Goal: Task Accomplishment & Management: Manage account settings

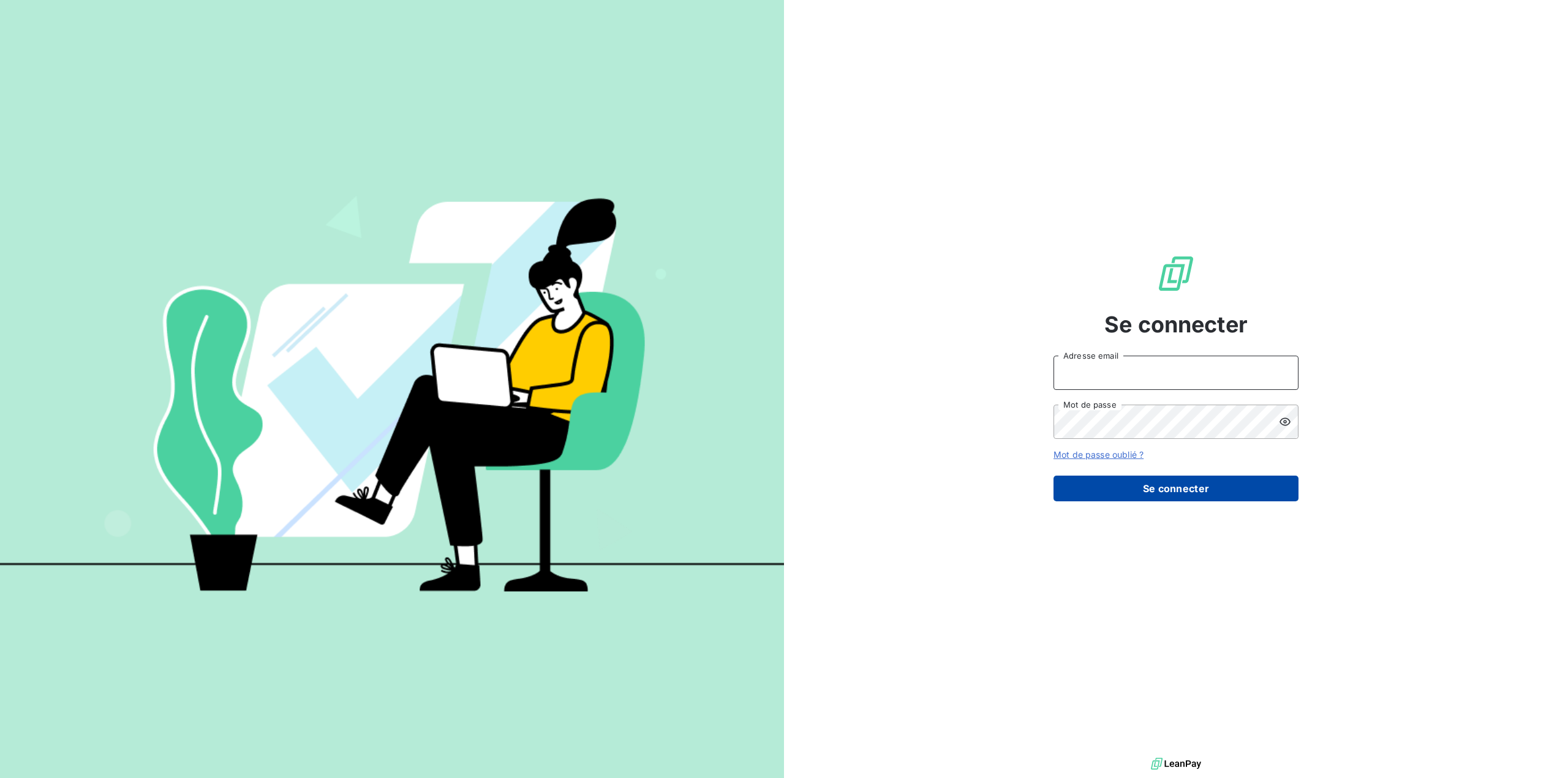
type input "[EMAIL_ADDRESS][DOMAIN_NAME]"
click at [1184, 487] on button "Se connecter" at bounding box center [1176, 488] width 245 height 25
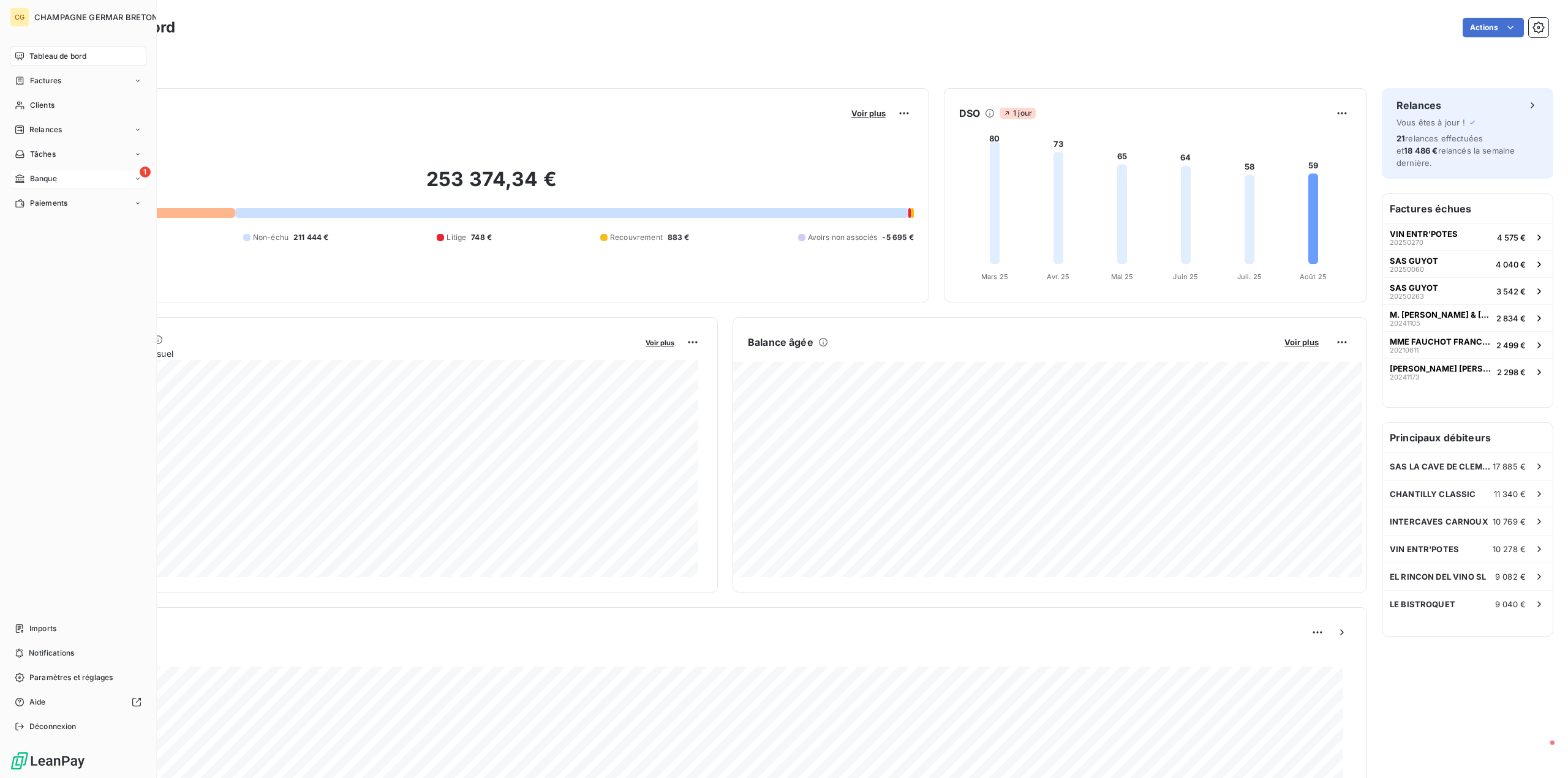
click at [49, 179] on span "Banque" at bounding box center [43, 179] width 27 height 11
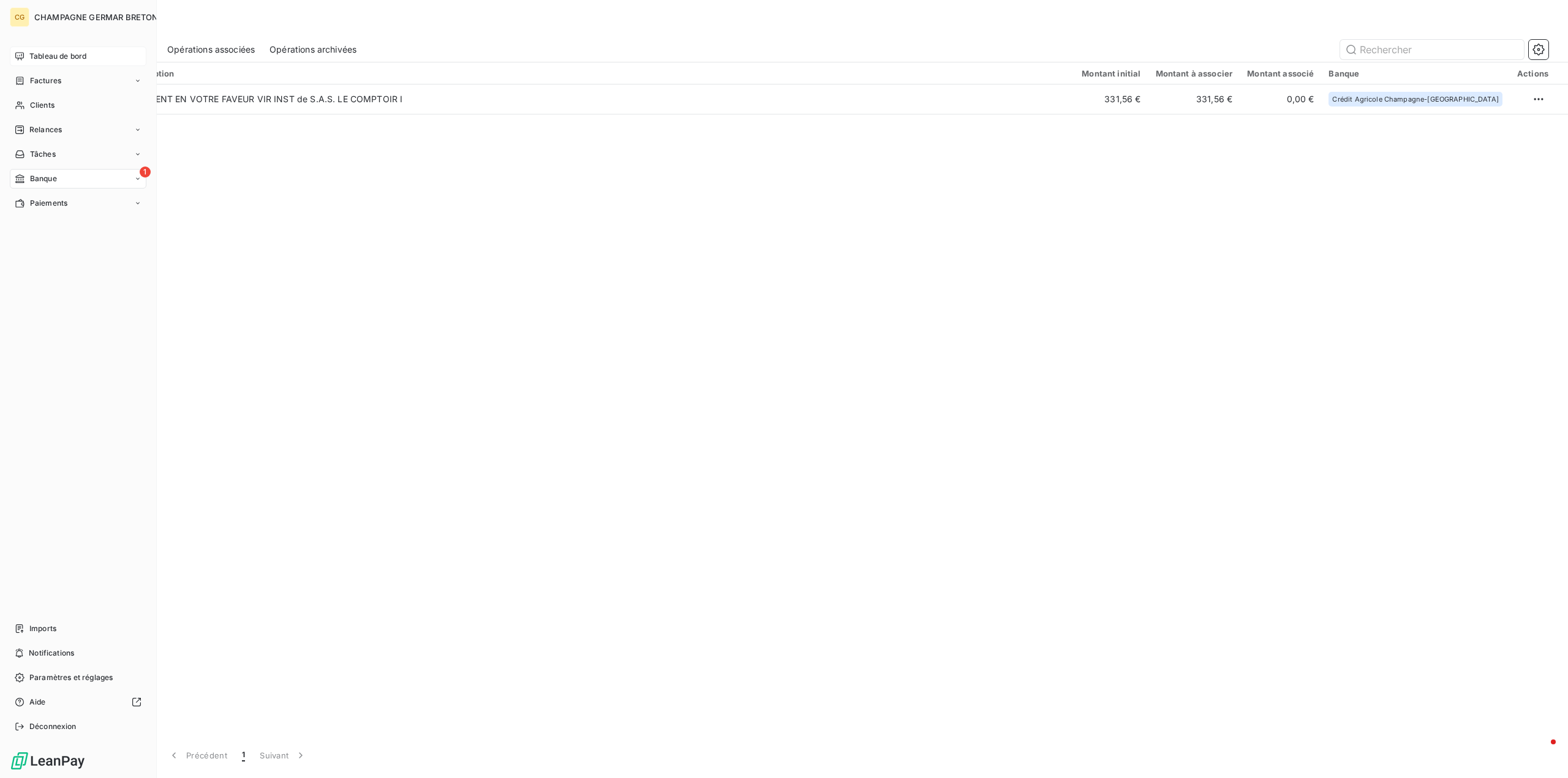
click at [39, 55] on span "Tableau de bord" at bounding box center [57, 56] width 57 height 11
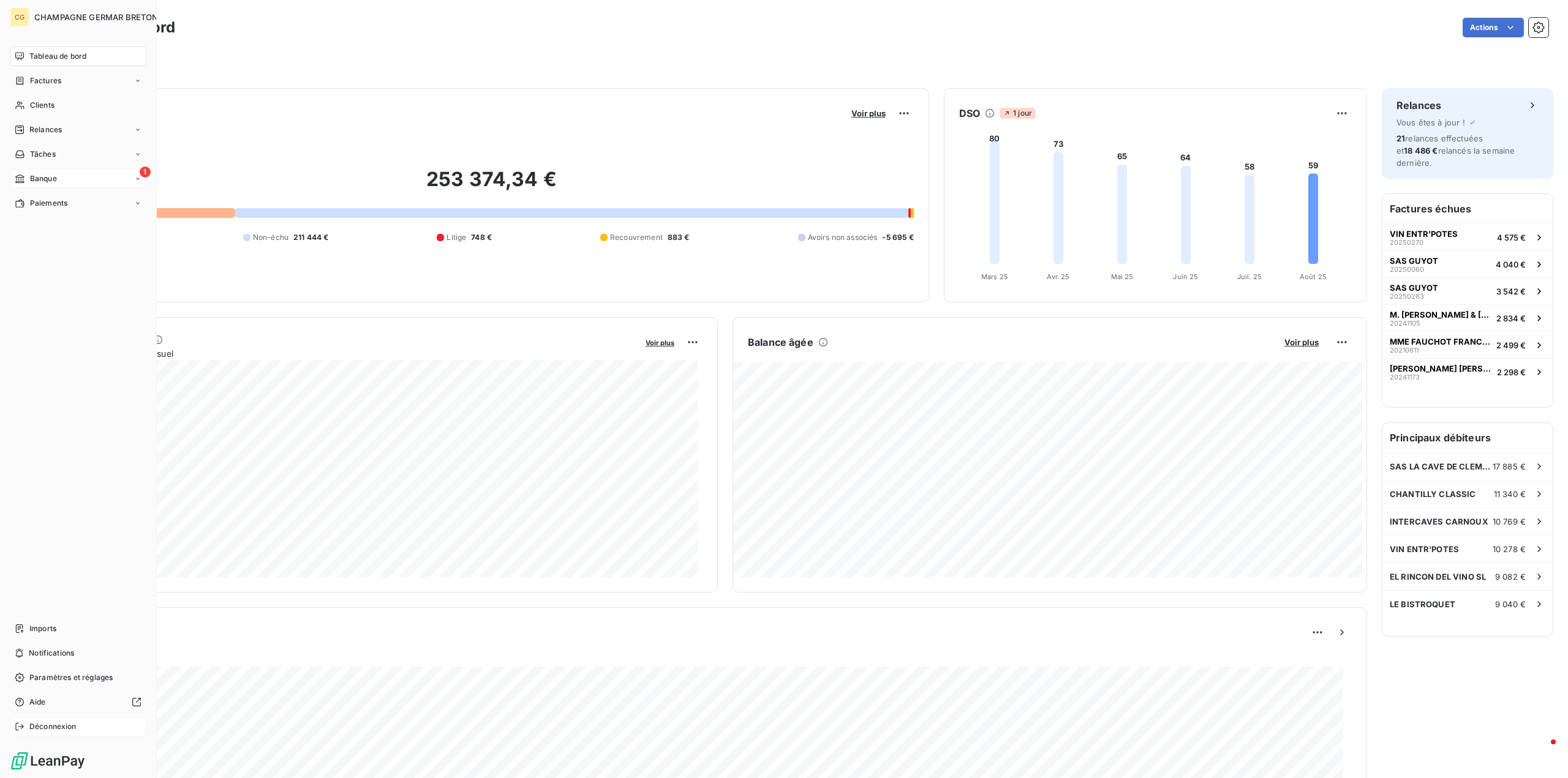
click at [33, 726] on span "Déconnexion" at bounding box center [52, 726] width 47 height 11
